Goal: Download file/media

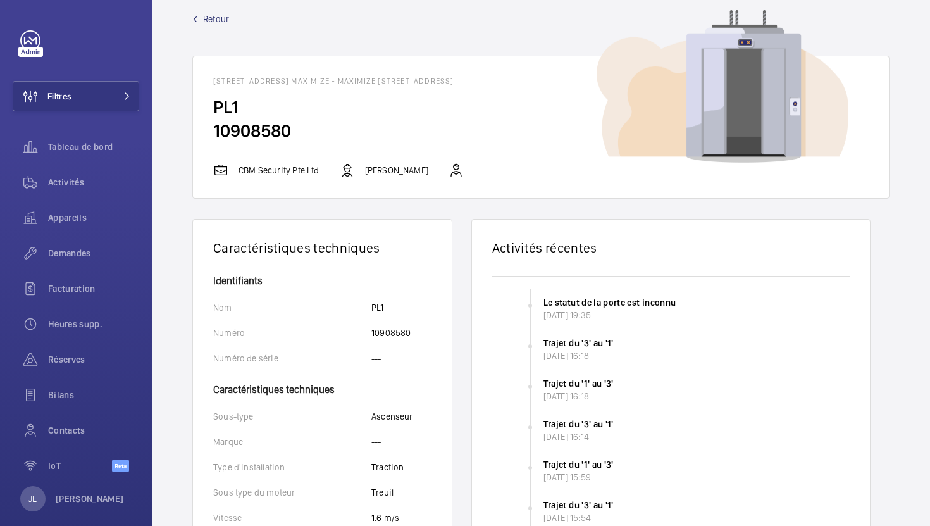
scroll to position [18, 0]
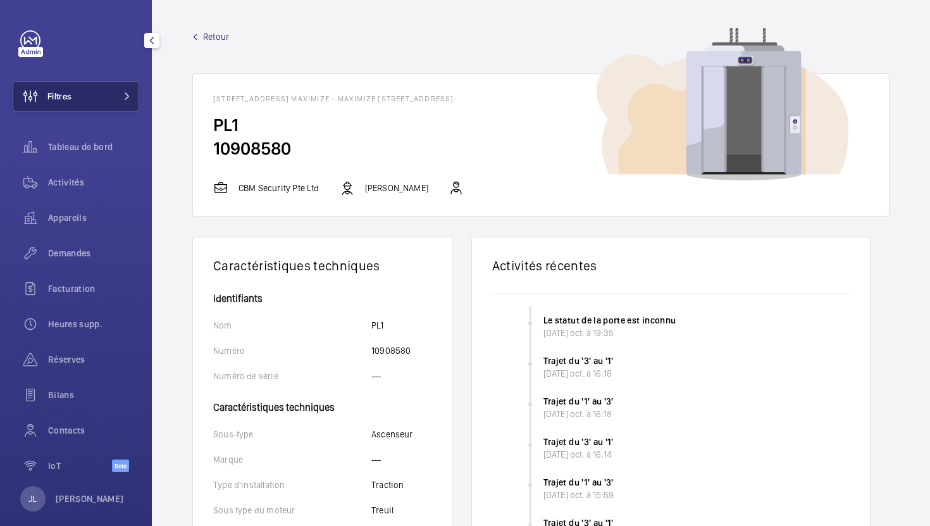
click at [60, 94] on span "Filtres" at bounding box center [59, 96] width 24 height 13
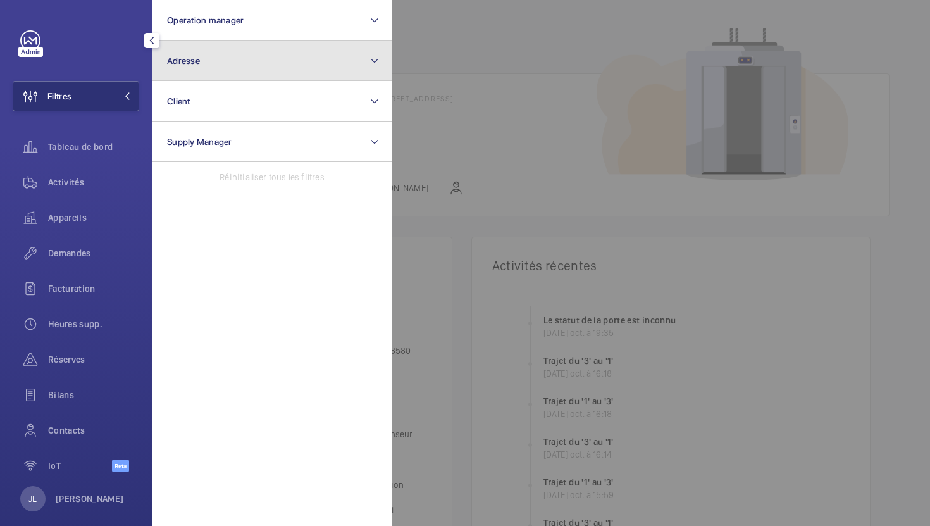
click at [195, 51] on button "Adresse" at bounding box center [272, 60] width 240 height 40
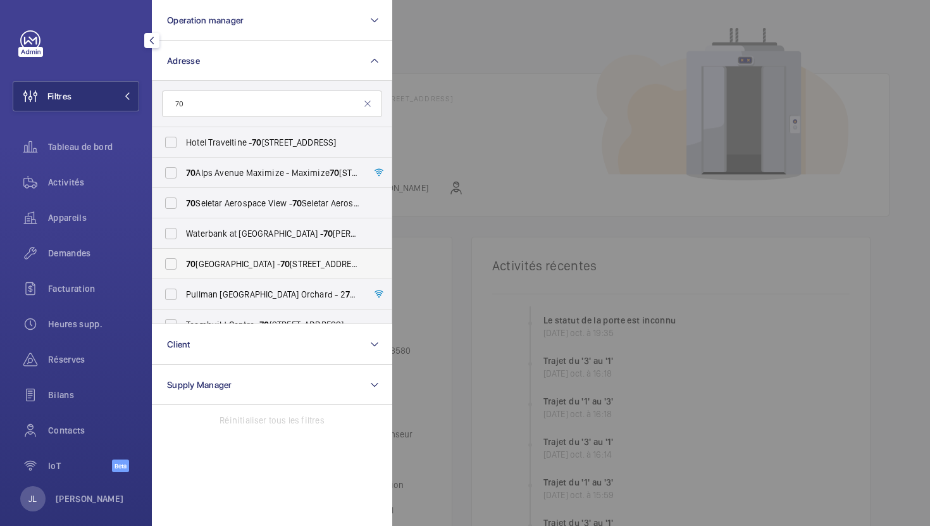
type input "70"
click at [214, 258] on span "70 Alps Avenue - 70 Alps Ave, SINGAPORE 498801" at bounding box center [273, 263] width 174 height 13
click at [183, 258] on input "70 Alps Avenue - 70 Alps Ave, SINGAPORE 498801" at bounding box center [170, 263] width 25 height 25
checkbox input "true"
click at [444, 481] on div at bounding box center [857, 263] width 930 height 526
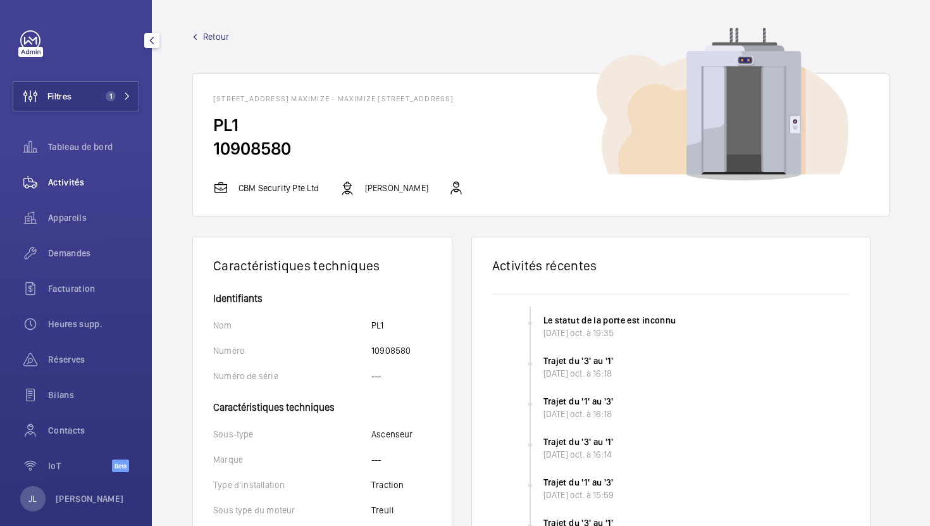
click at [62, 179] on span "Activités" at bounding box center [93, 182] width 91 height 13
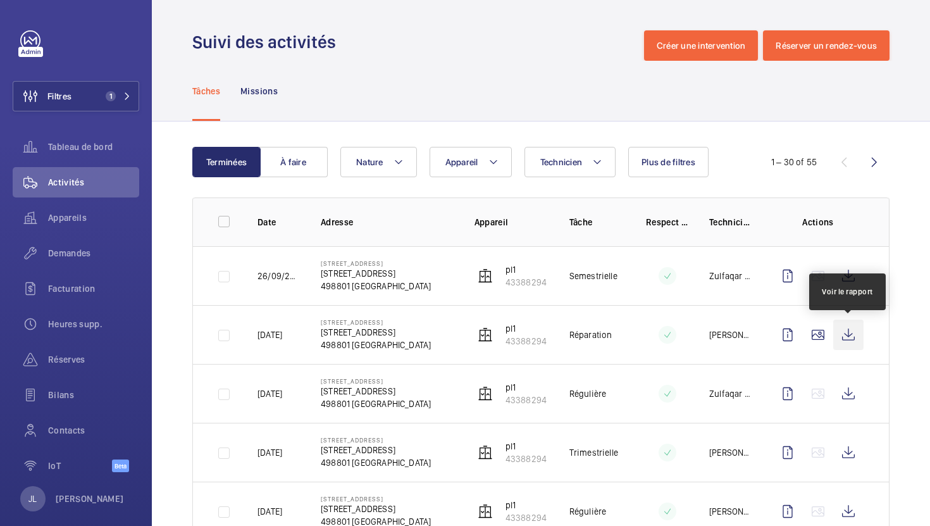
click at [844, 334] on wm-front-icon-button at bounding box center [848, 334] width 30 height 30
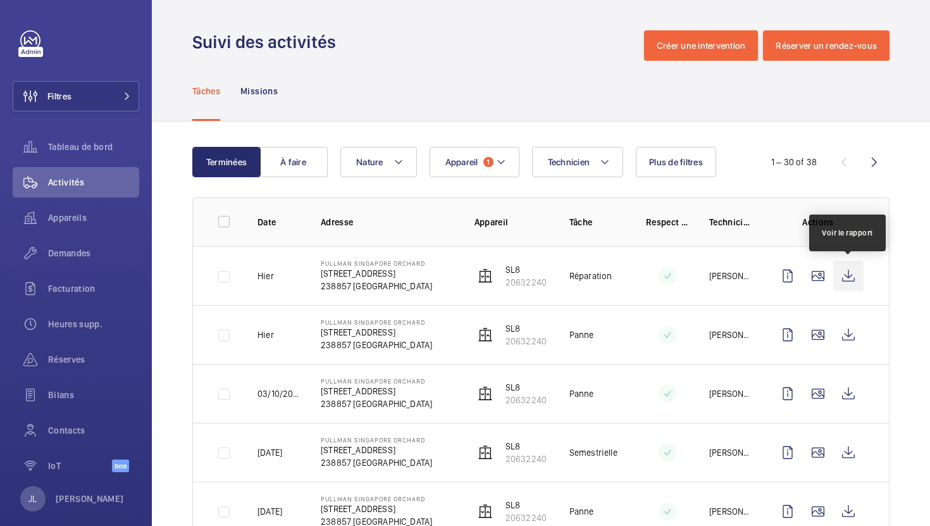
click at [850, 273] on wm-front-icon-button at bounding box center [848, 276] width 30 height 30
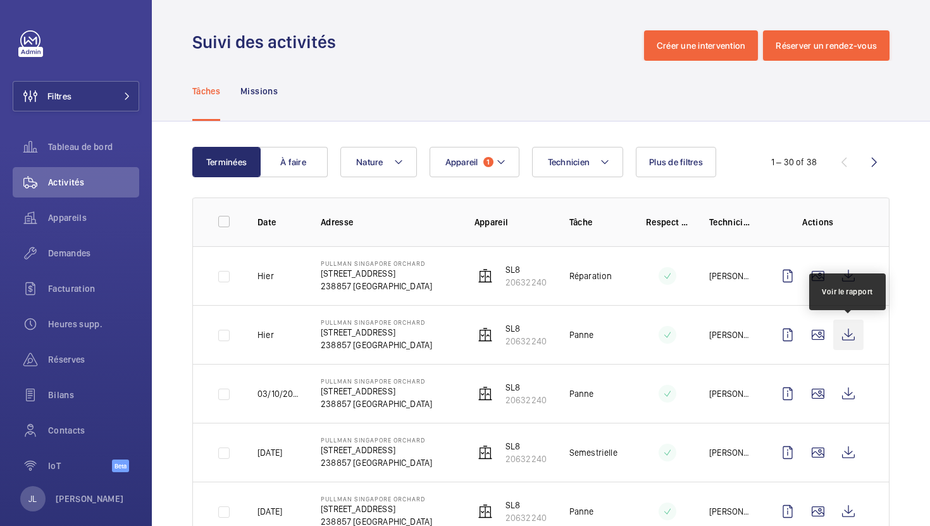
click at [844, 332] on wm-front-icon-button at bounding box center [848, 334] width 30 height 30
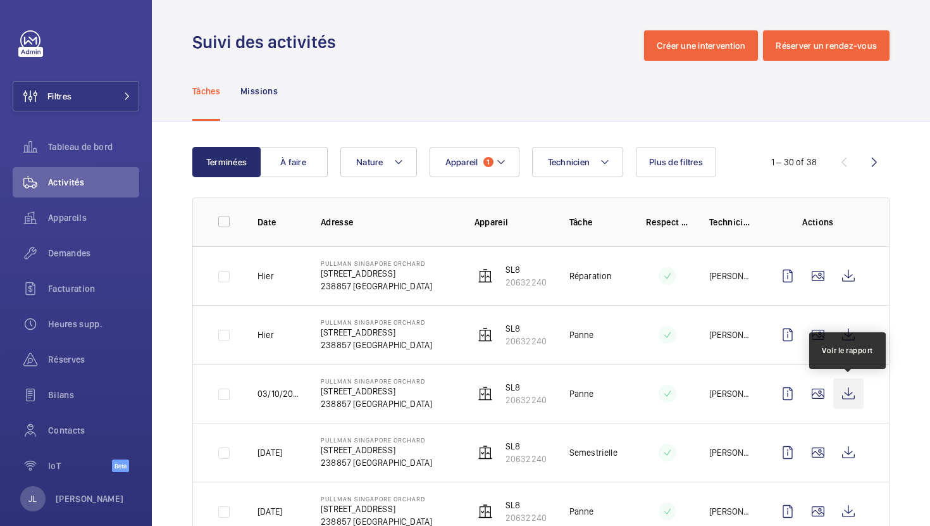
click at [844, 388] on wm-front-icon-button at bounding box center [848, 393] width 30 height 30
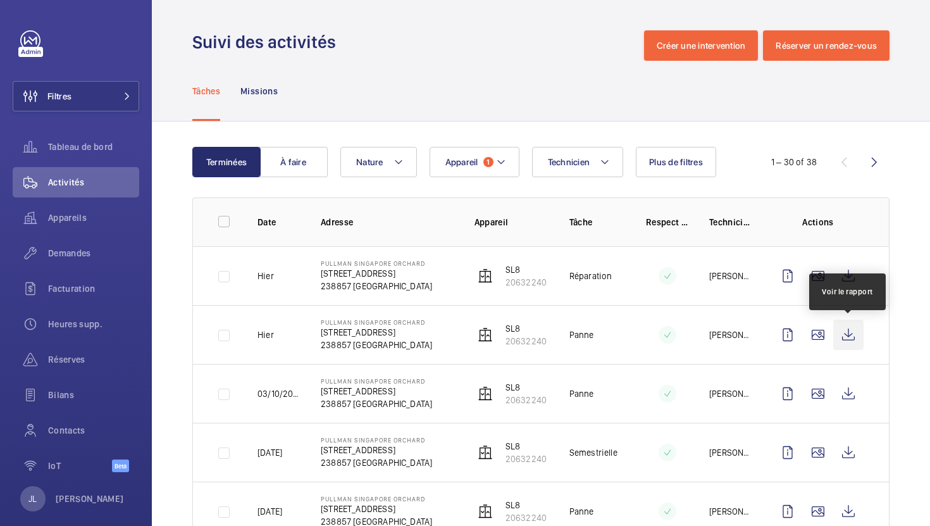
click at [849, 333] on wm-front-icon-button at bounding box center [848, 334] width 30 height 30
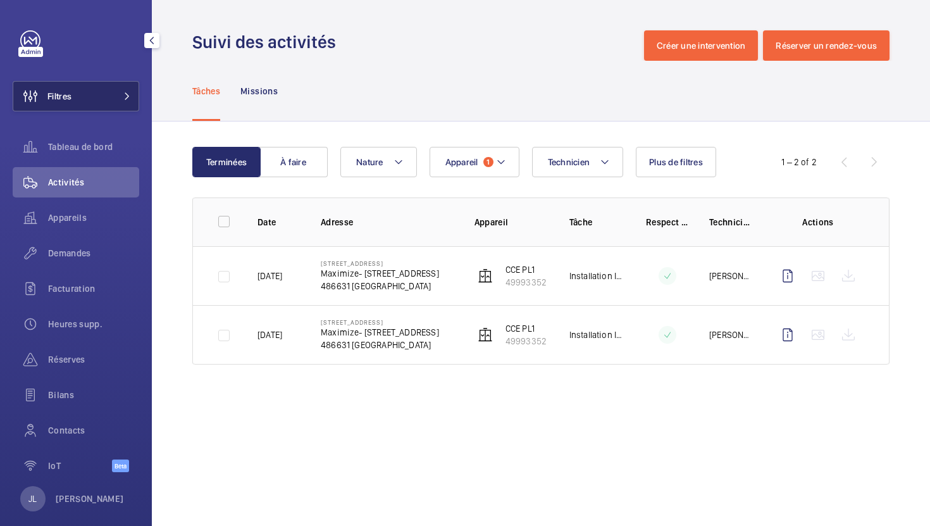
click at [91, 102] on button "Filtres" at bounding box center [76, 96] width 126 height 30
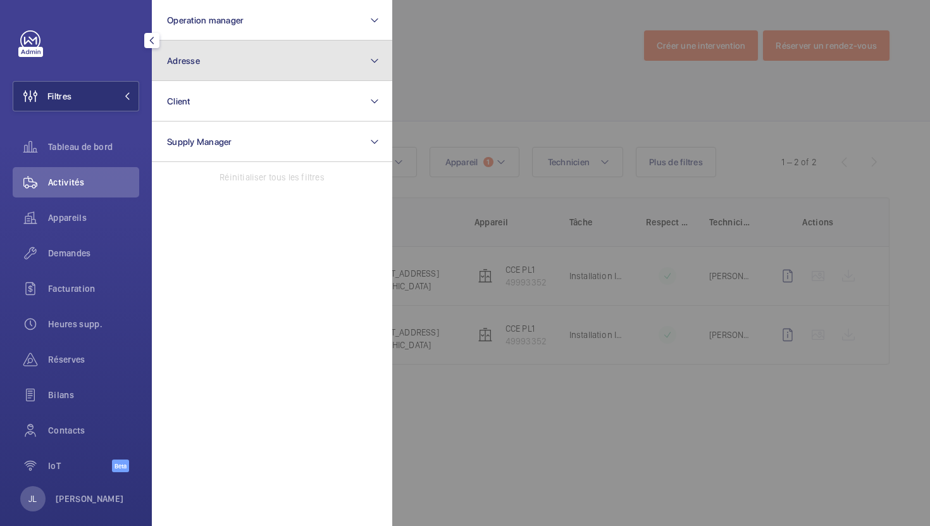
click at [266, 59] on button "Adresse" at bounding box center [272, 60] width 240 height 40
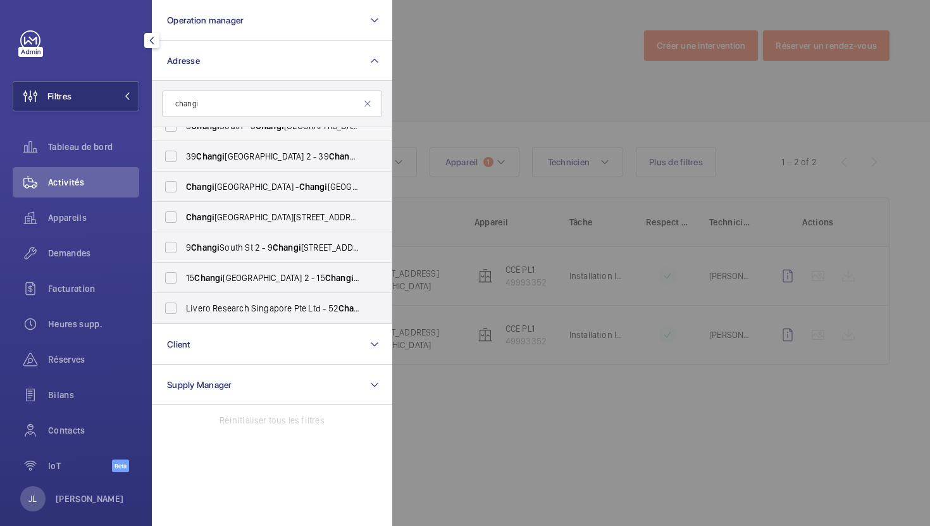
scroll to position [110, 0]
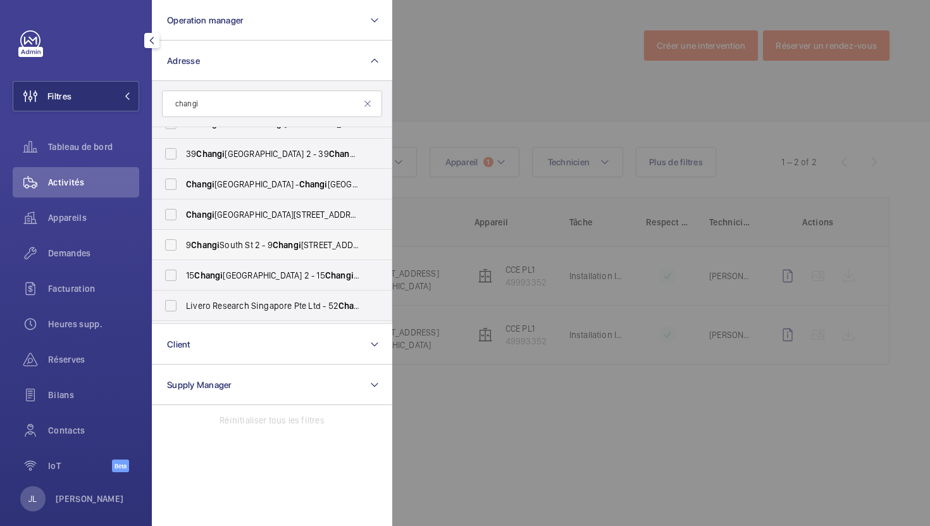
type input "changi"
click at [219, 246] on span "Changi" at bounding box center [205, 245] width 28 height 10
click at [183, 246] on input "9 Changi South St 2 - 9 Changi South Street 2, SINGAPORE 486631" at bounding box center [170, 244] width 25 height 25
checkbox input "true"
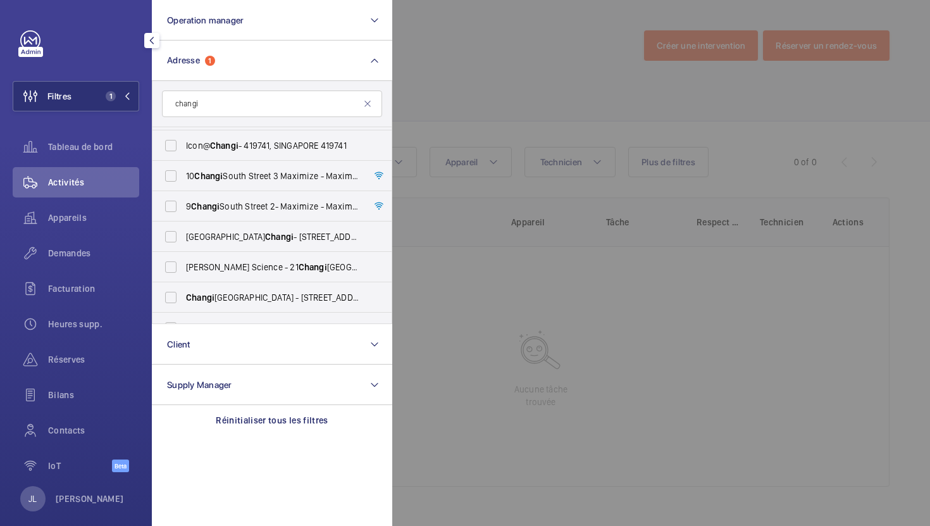
scroll to position [793, 0]
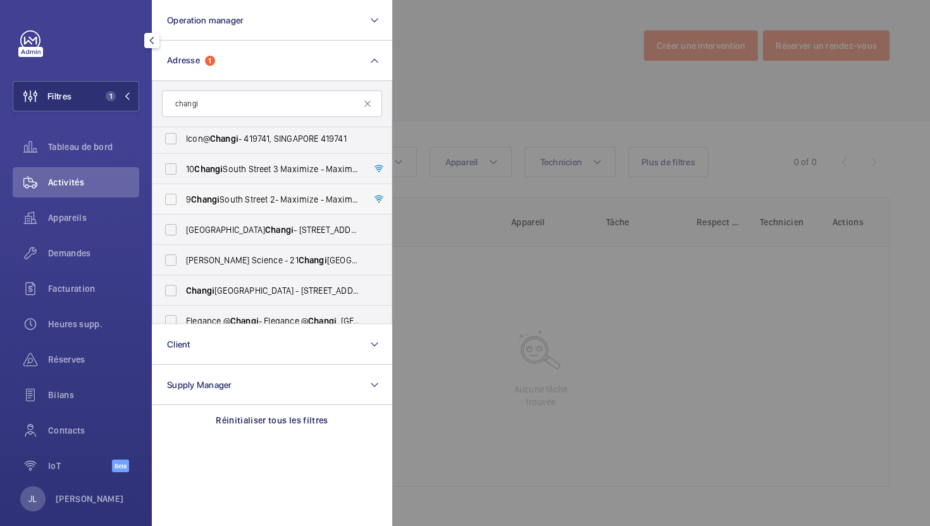
click at [294, 200] on span "9 Changi South Street 2- Maximize - Maximize- 9 Changi South Street 2, SINGAPOR…" at bounding box center [273, 199] width 174 height 13
click at [183, 200] on input "9 Changi South Street 2- Maximize - Maximize- 9 Changi South Street 2, SINGAPOR…" at bounding box center [170, 199] width 25 height 25
checkbox input "true"
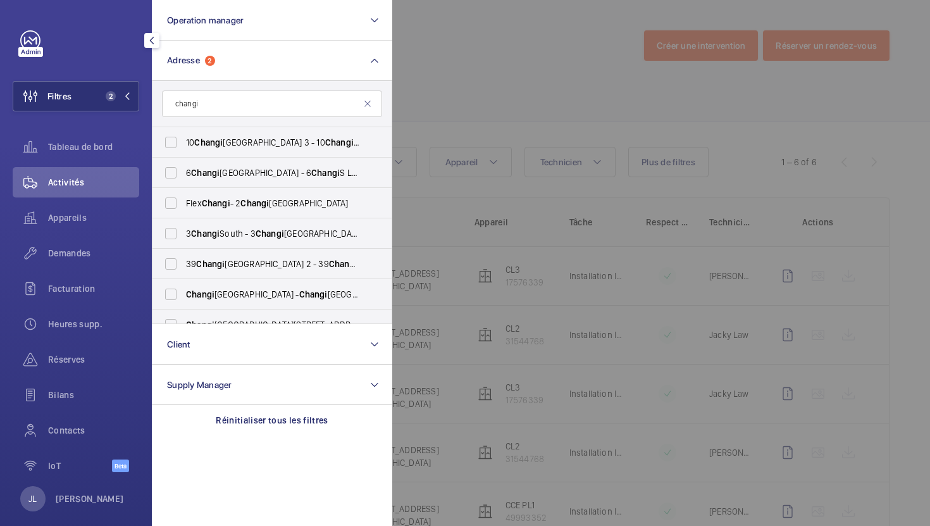
scroll to position [2, 0]
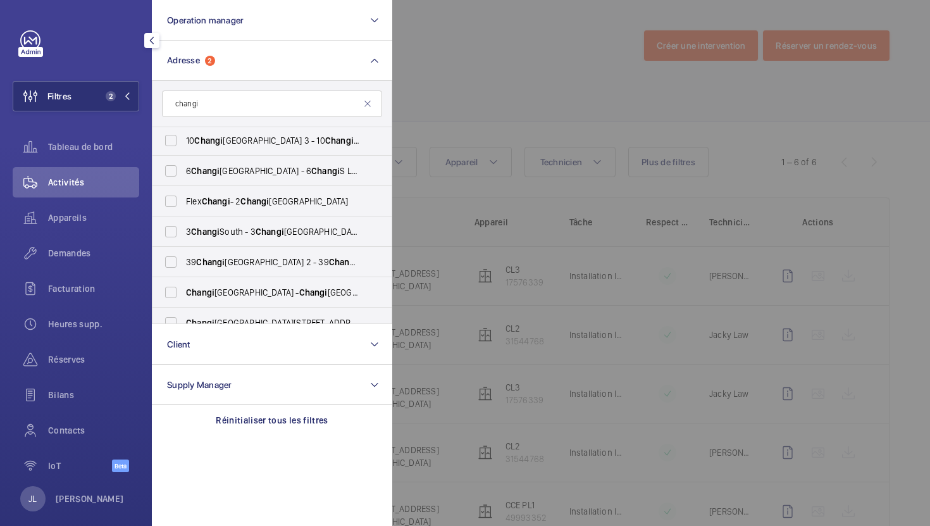
click at [540, 47] on div at bounding box center [857, 263] width 930 height 526
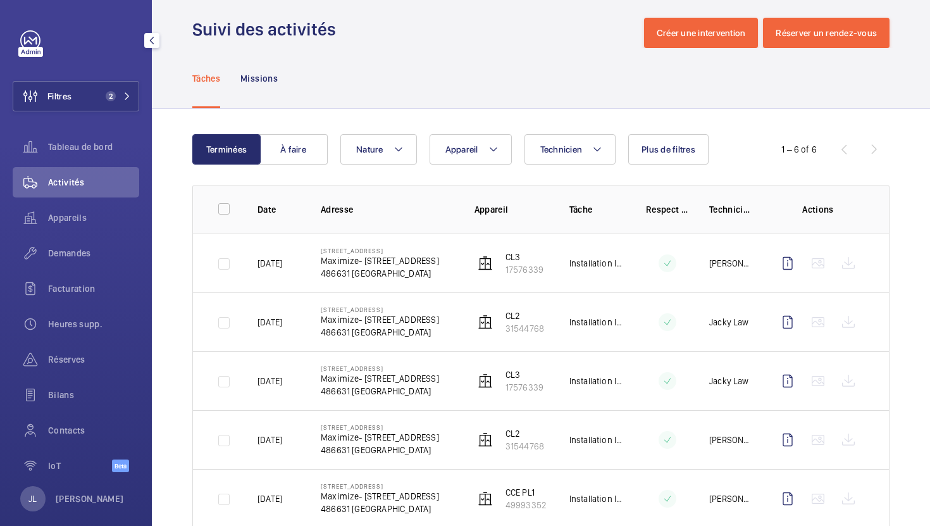
scroll to position [0, 0]
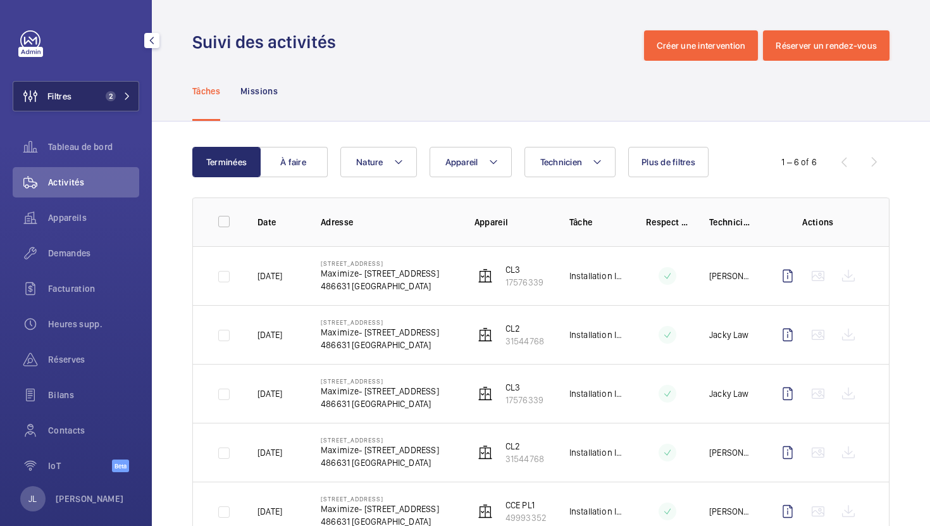
click at [92, 104] on button "Filtres 2" at bounding box center [76, 96] width 126 height 30
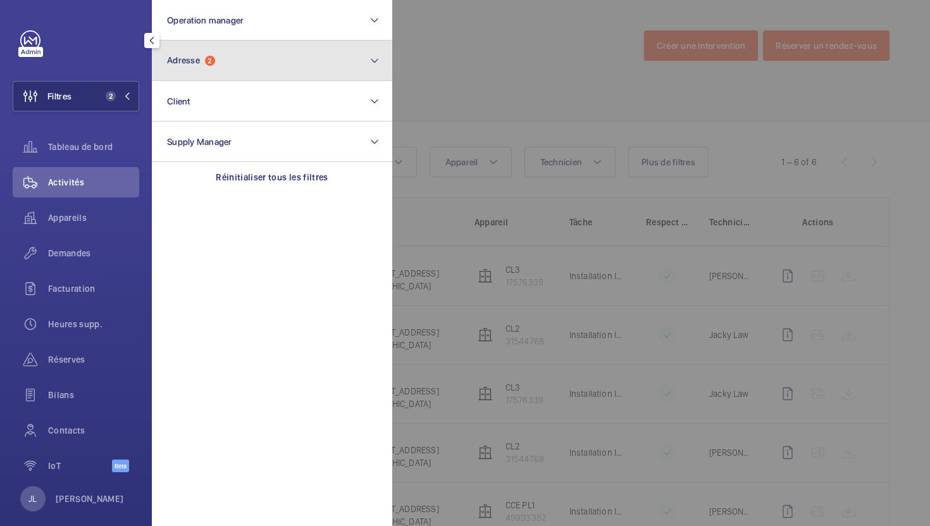
click at [203, 65] on span "Adresse 2" at bounding box center [191, 60] width 48 height 11
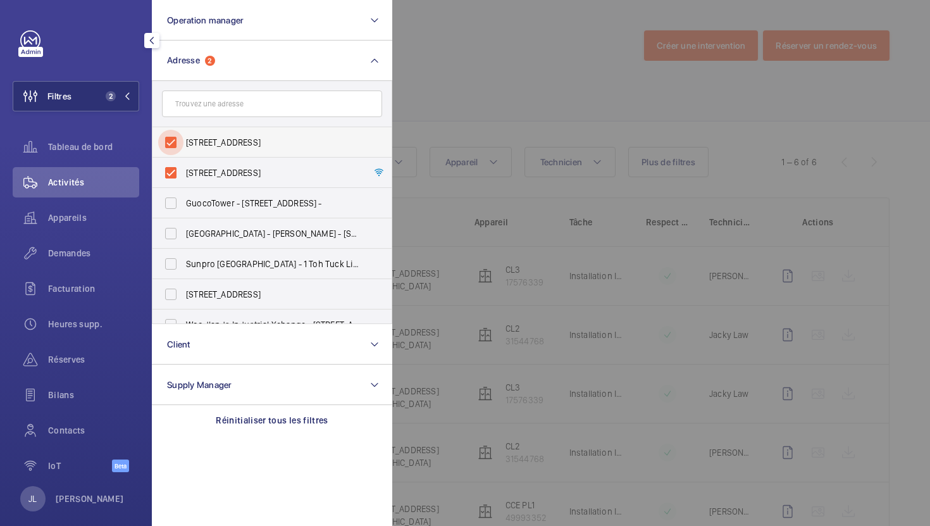
click at [169, 137] on input "9 Changi South St 2 - 9 Changi South Street 2, SINGAPORE 486631" at bounding box center [170, 142] width 25 height 25
checkbox input "false"
click at [171, 170] on input "9 Changi South Street 2- Maximize - Maximize- 9 Changi South Street 2, SINGAPOR…" at bounding box center [170, 172] width 25 height 25
checkbox input "false"
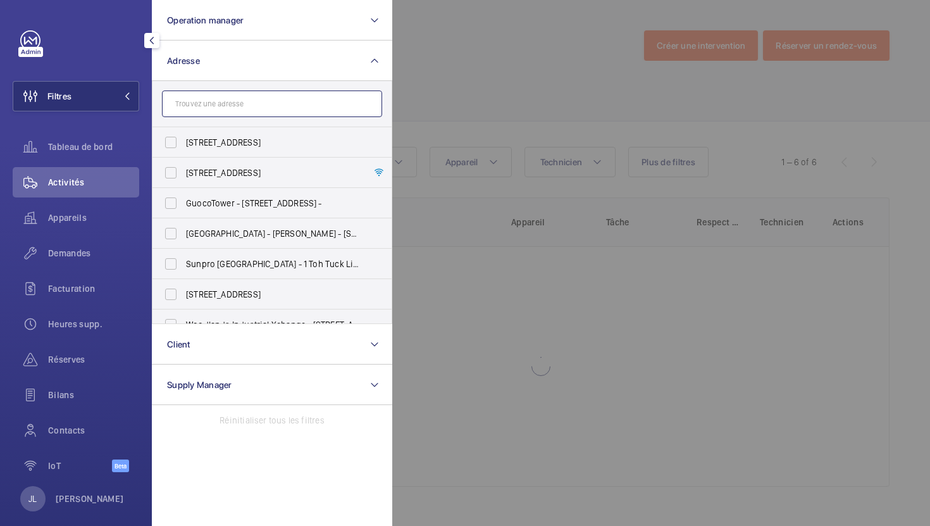
click at [176, 106] on input "text" at bounding box center [272, 103] width 220 height 27
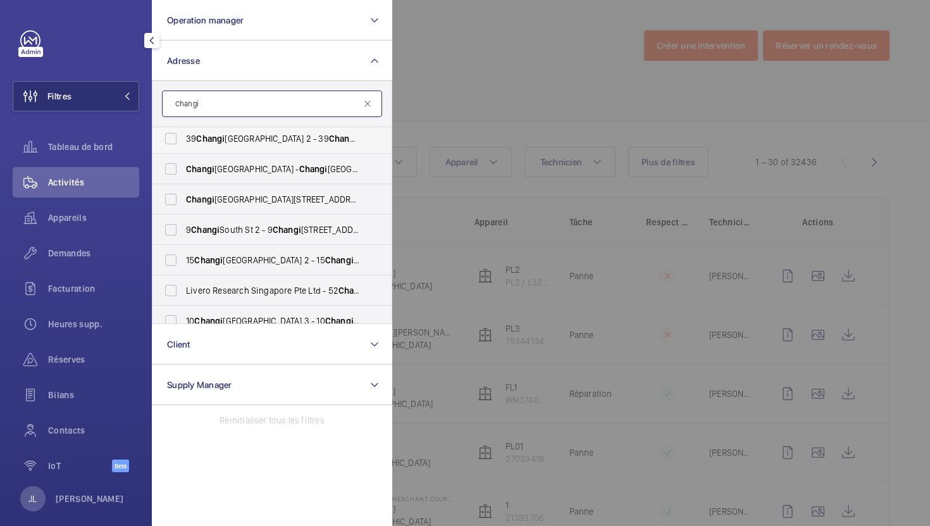
scroll to position [140, 0]
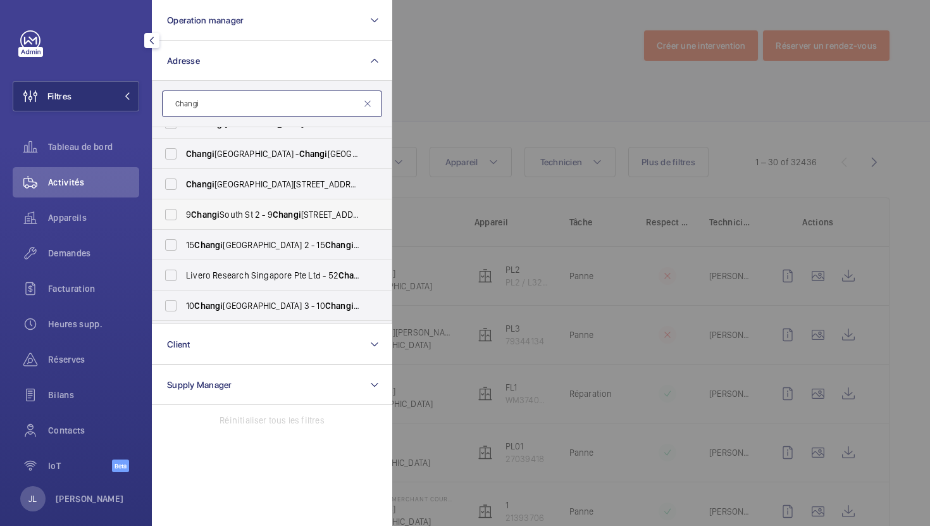
type input "Changi"
click at [244, 215] on span "9 Changi South St 2 - 9 Changi South Street 2, SINGAPORE 486631" at bounding box center [273, 214] width 174 height 13
click at [183, 215] on input "9 Changi South St 2 - 9 Changi South Street 2, SINGAPORE 486631" at bounding box center [170, 214] width 25 height 25
checkbox input "true"
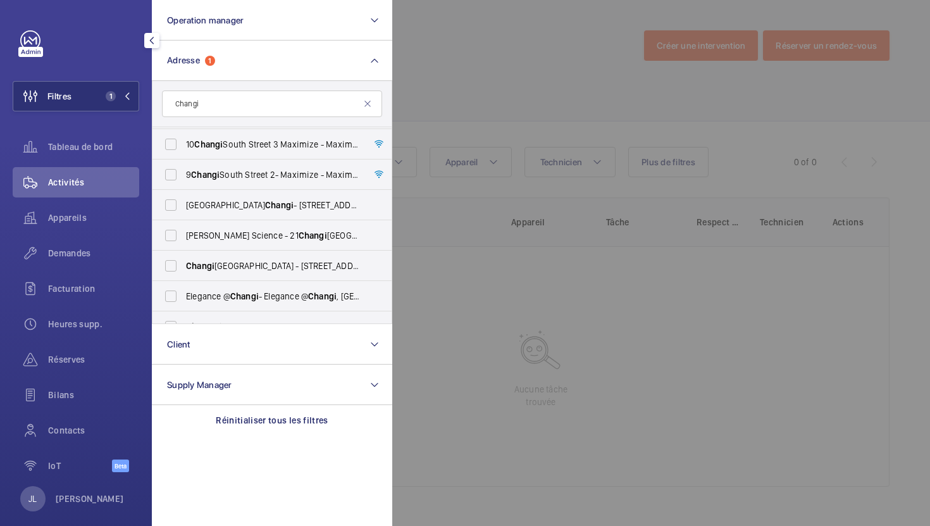
scroll to position [836, 0]
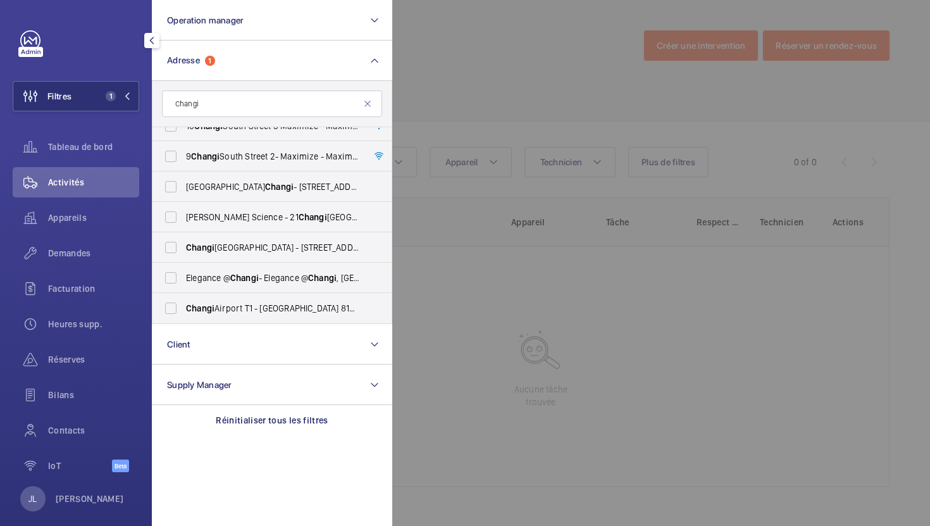
click at [563, 37] on div at bounding box center [857, 263] width 930 height 526
